Goal: Browse casually

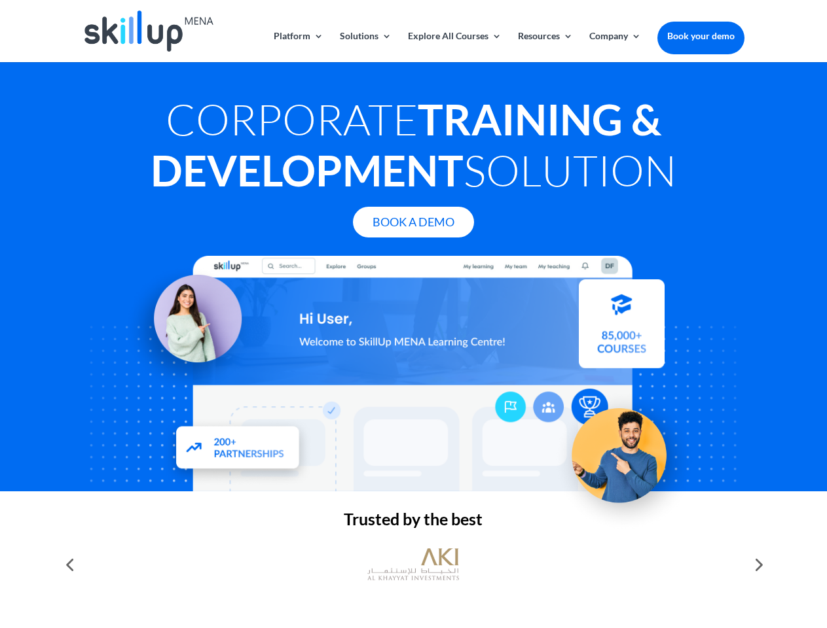
click at [413, 314] on div at bounding box center [412, 374] width 661 height 236
click at [365, 46] on link "Solutions" at bounding box center [366, 46] width 52 height 31
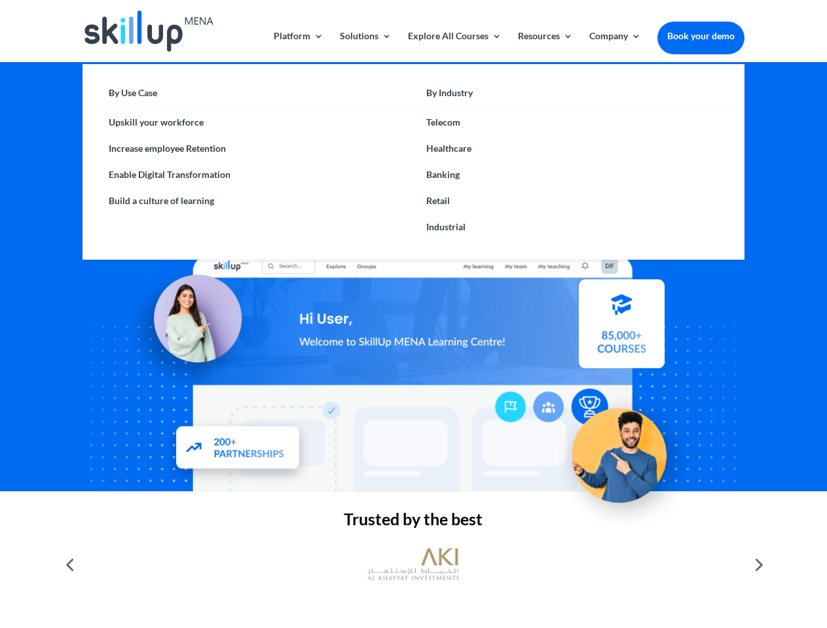
click at [454, 46] on link "Explore All Courses" at bounding box center [455, 46] width 94 height 31
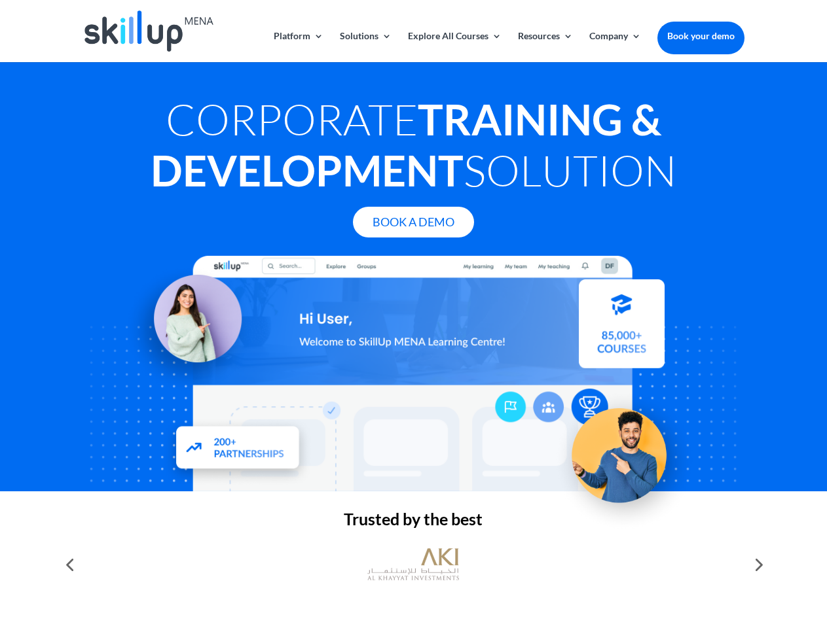
click at [544, 46] on link "Resources" at bounding box center [545, 46] width 55 height 31
click at [615, 46] on link "Company" at bounding box center [615, 46] width 52 height 31
click at [413, 565] on img at bounding box center [413, 565] width 92 height 46
